Goal: Task Accomplishment & Management: Complete application form

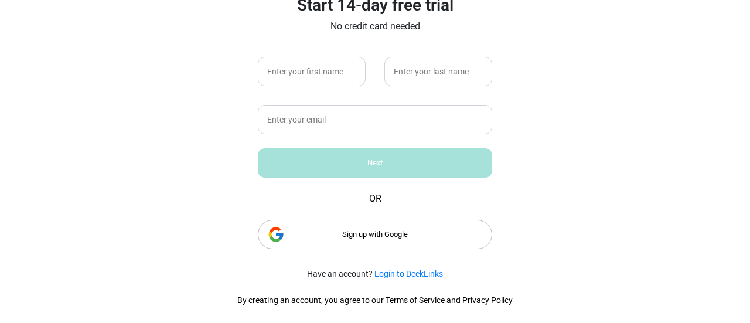
click at [321, 234] on div "Sign up with Google" at bounding box center [375, 234] width 234 height 29
click at [290, 228] on div "Sign up with Google" at bounding box center [375, 234] width 234 height 29
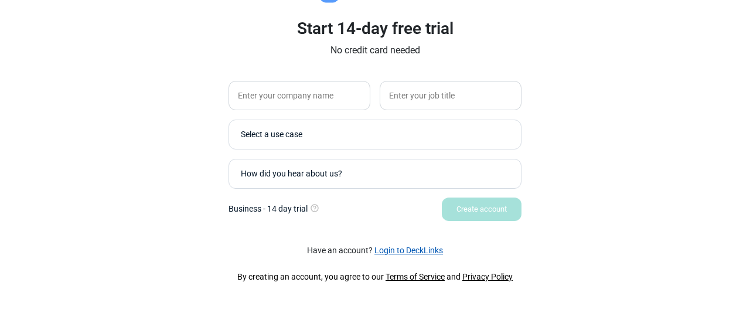
click at [394, 248] on link "Login to DeckLinks" at bounding box center [408, 249] width 69 height 9
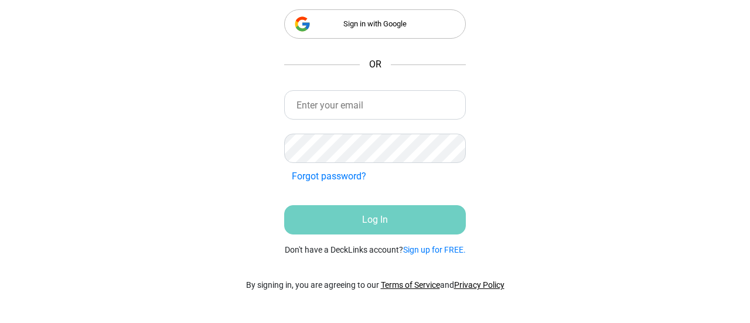
click at [387, 21] on div "Sign in with Google" at bounding box center [375, 23] width 182 height 29
click at [423, 251] on link "Sign up for FREE." at bounding box center [434, 249] width 63 height 9
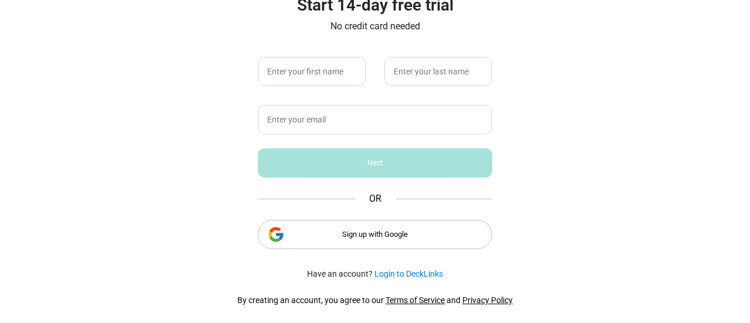
click at [406, 245] on div "Sign up with Google" at bounding box center [375, 234] width 234 height 29
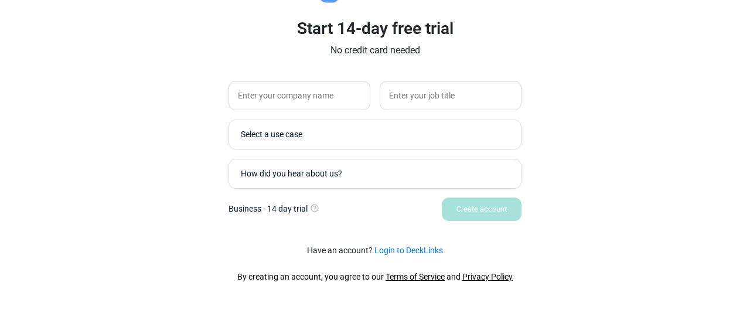
click at [310, 79] on div "Start 14-day free trial No credit card needed Select a use case How did you hea…" at bounding box center [374, 134] width 293 height 173
click at [310, 93] on input "text" at bounding box center [299, 95] width 142 height 29
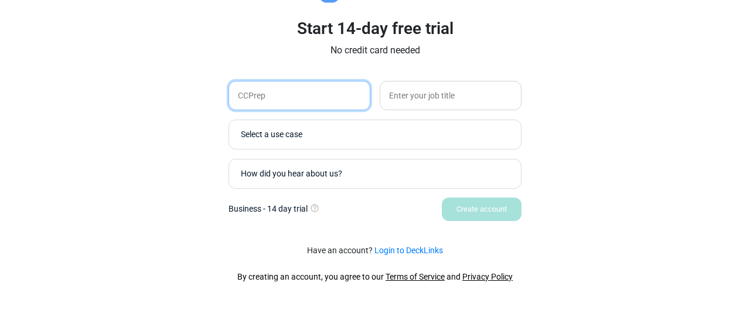
type input "CCPrep"
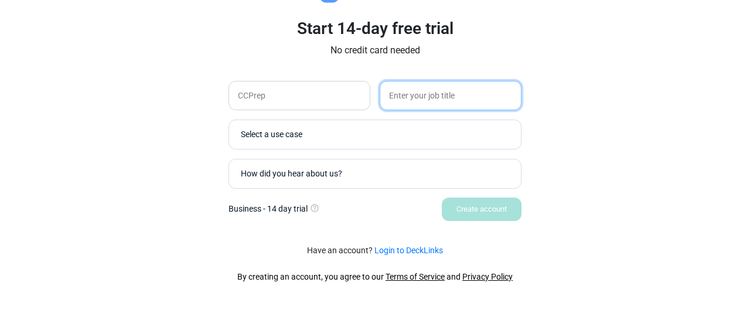
click at [412, 105] on input "text" at bounding box center [450, 95] width 142 height 29
type input "Marketing & Communications Manger"
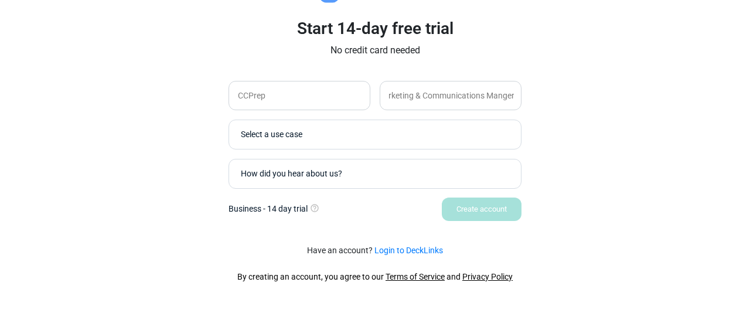
click at [396, 131] on div "Select a use case" at bounding box center [378, 134] width 274 height 12
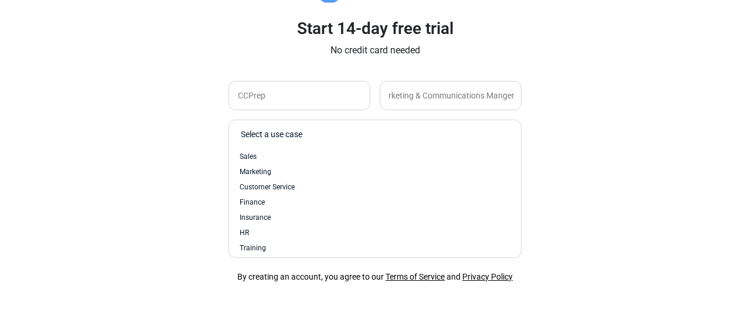
scroll to position [0, 0]
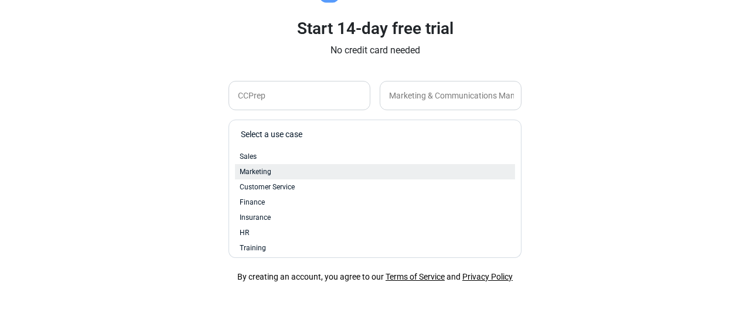
click at [384, 168] on div "Marketing" at bounding box center [375, 171] width 271 height 11
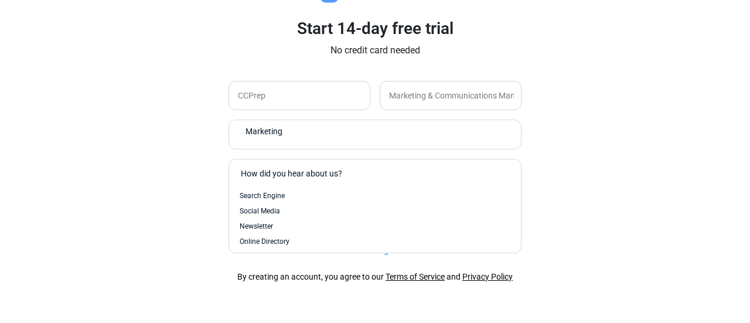
click at [379, 172] on div "How did you hear about us?" at bounding box center [378, 173] width 274 height 12
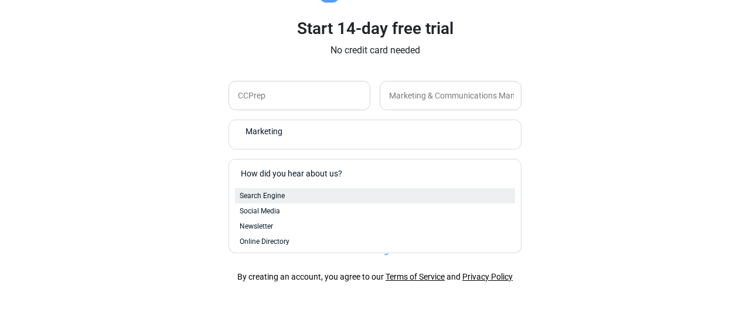
click at [379, 195] on div "Search Engine" at bounding box center [375, 195] width 271 height 11
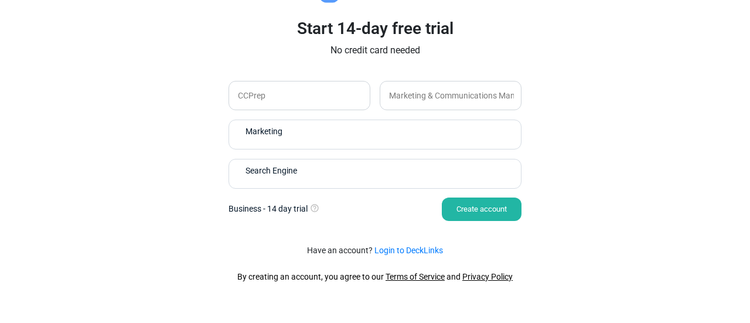
click at [464, 205] on div "Create account" at bounding box center [482, 208] width 80 height 23
click at [344, 92] on input "CCPrep" at bounding box center [299, 95] width 142 height 29
click at [479, 204] on div "Create account" at bounding box center [482, 208] width 80 height 23
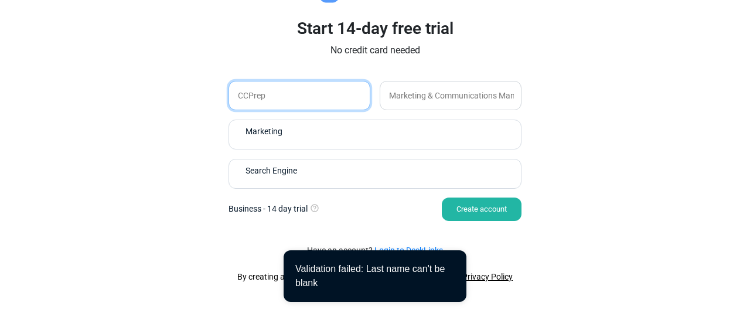
click at [315, 97] on input "CCPrep" at bounding box center [299, 95] width 142 height 29
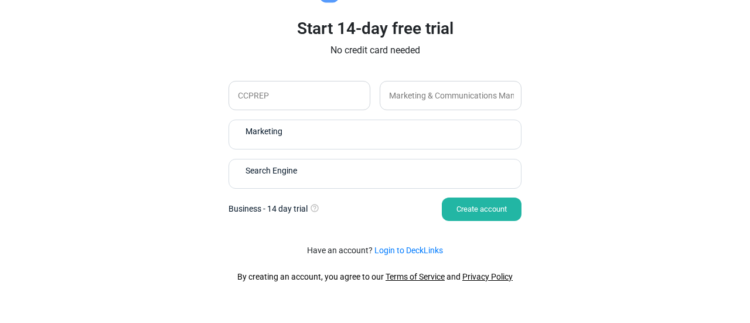
click at [464, 224] on div "Start 14-day free trial No credit card needed CCPREP Marketing & Communications…" at bounding box center [374, 127] width 351 height 216
click at [464, 221] on div "Start 14-day free trial No credit card needed CCPREP Marketing & Communications…" at bounding box center [374, 127] width 351 height 216
click at [471, 210] on div "Create account" at bounding box center [482, 208] width 80 height 23
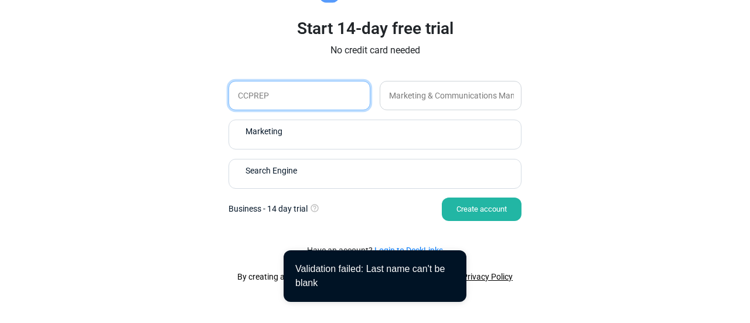
click at [320, 88] on input "CCPREP" at bounding box center [299, 95] width 142 height 29
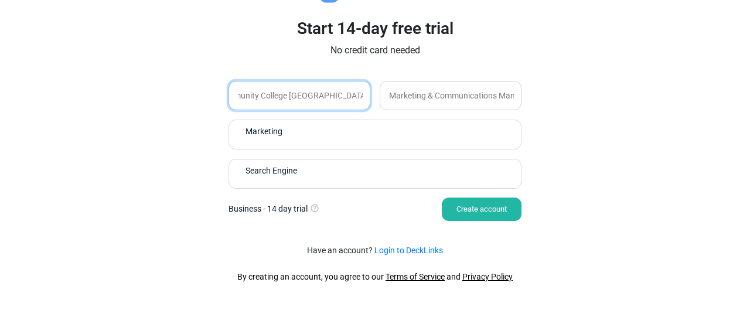
scroll to position [0, 25]
click at [320, 91] on input "Community College Prerpartory Academy" at bounding box center [299, 95] width 142 height 29
click at [319, 98] on input "Community College Prerpartory Academy" at bounding box center [299, 95] width 142 height 29
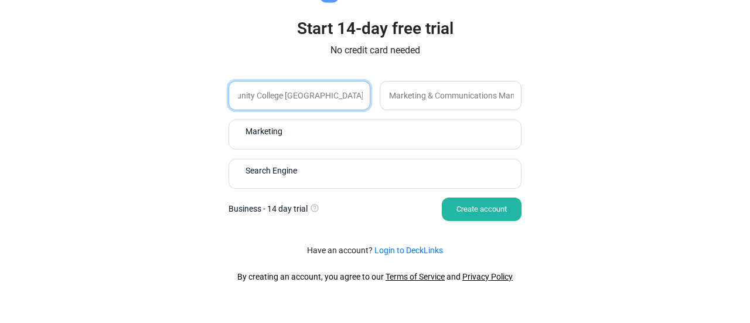
click at [319, 98] on input "Community College Prerpartory Academy" at bounding box center [299, 95] width 142 height 29
type input "Community College Preparatory Academy"
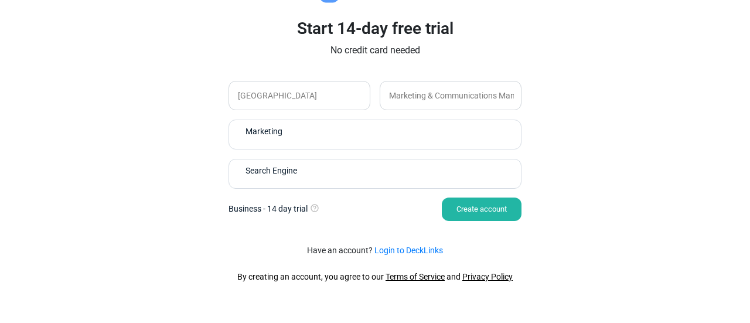
click at [478, 218] on div "Create account" at bounding box center [482, 208] width 80 height 23
